Goal: Task Accomplishment & Management: Manage account settings

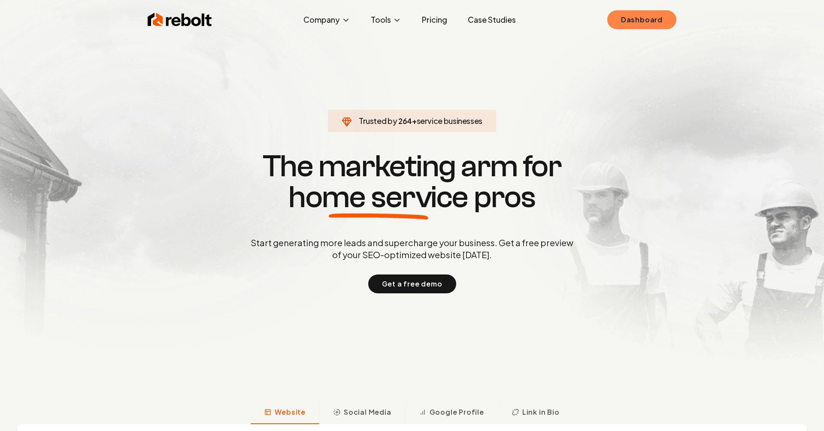
click at [628, 23] on link "Dashboard" at bounding box center [641, 19] width 69 height 19
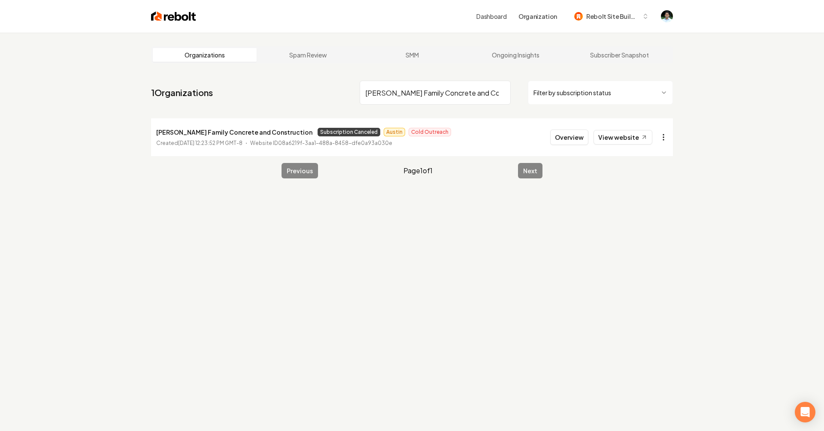
type input "[PERSON_NAME] Family Concrete and Construction"
click at [666, 138] on html "Dashboard Organization Rebolt Site Builder Organizations Spam Review SMM Ongoin…" at bounding box center [412, 215] width 824 height 431
click at [643, 229] on link "View in Stripe" at bounding box center [643, 225] width 55 height 14
